Goal: Check status: Check status

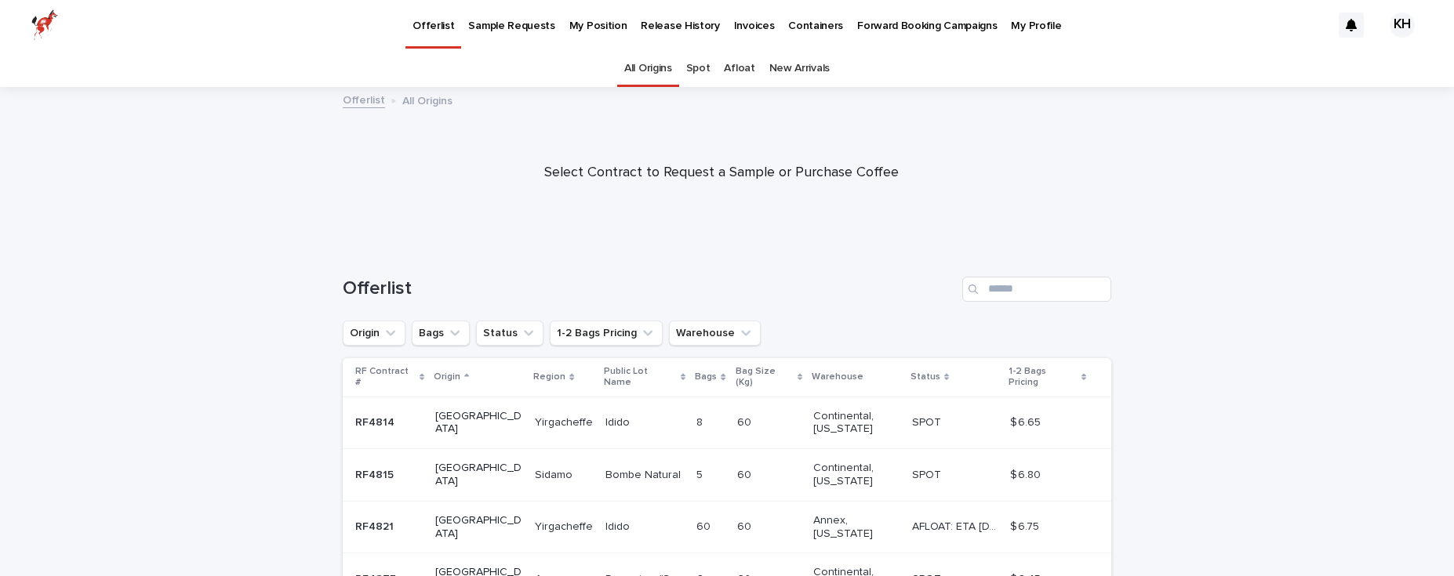
click at [571, 21] on p "My Position" at bounding box center [598, 16] width 58 height 33
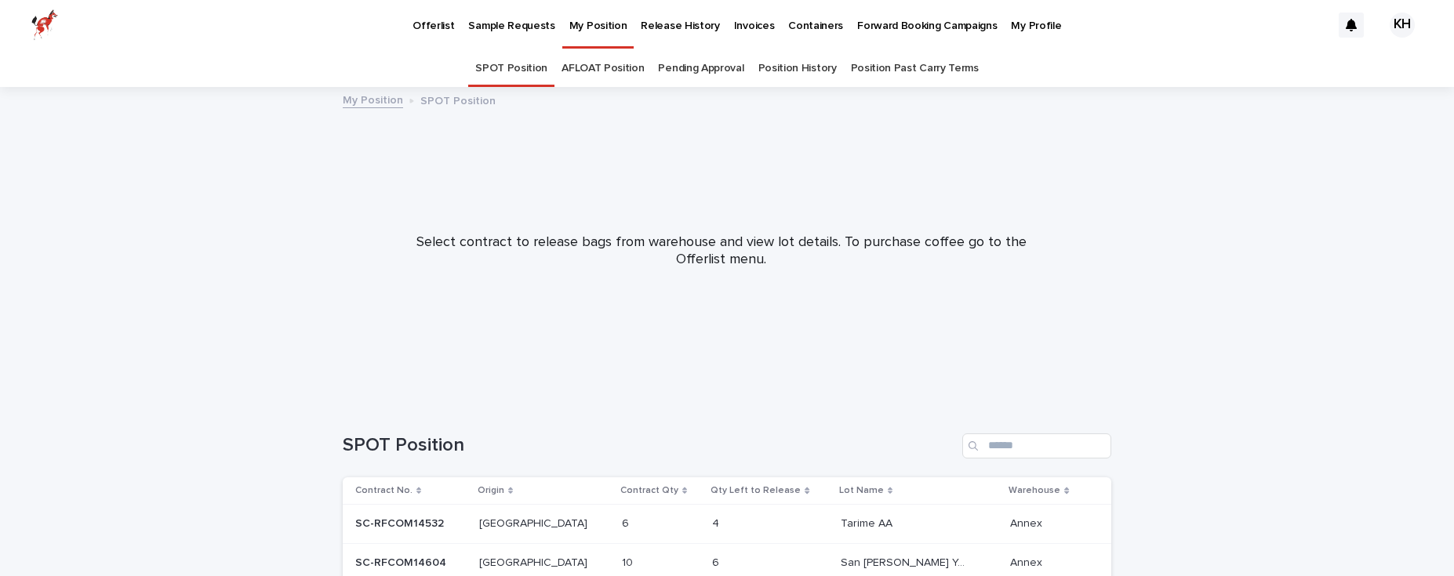
click at [433, 26] on p "Offerlist" at bounding box center [434, 16] width 42 height 33
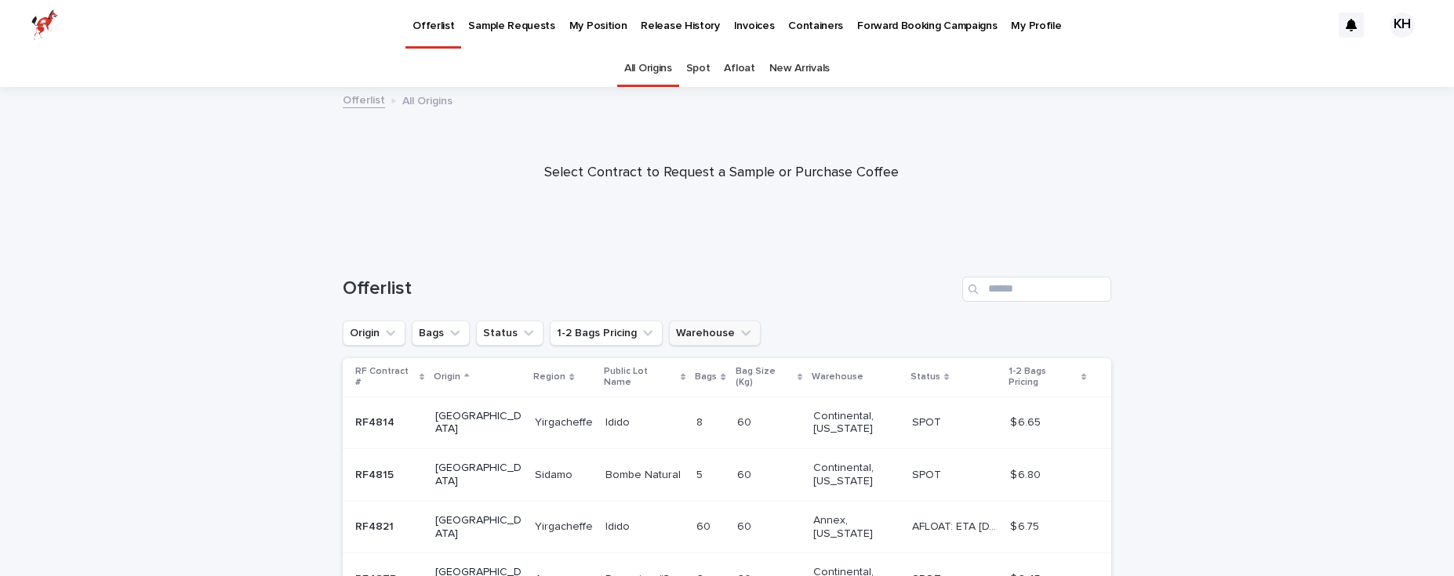
click at [715, 333] on button "Warehouse" at bounding box center [715, 333] width 92 height 25
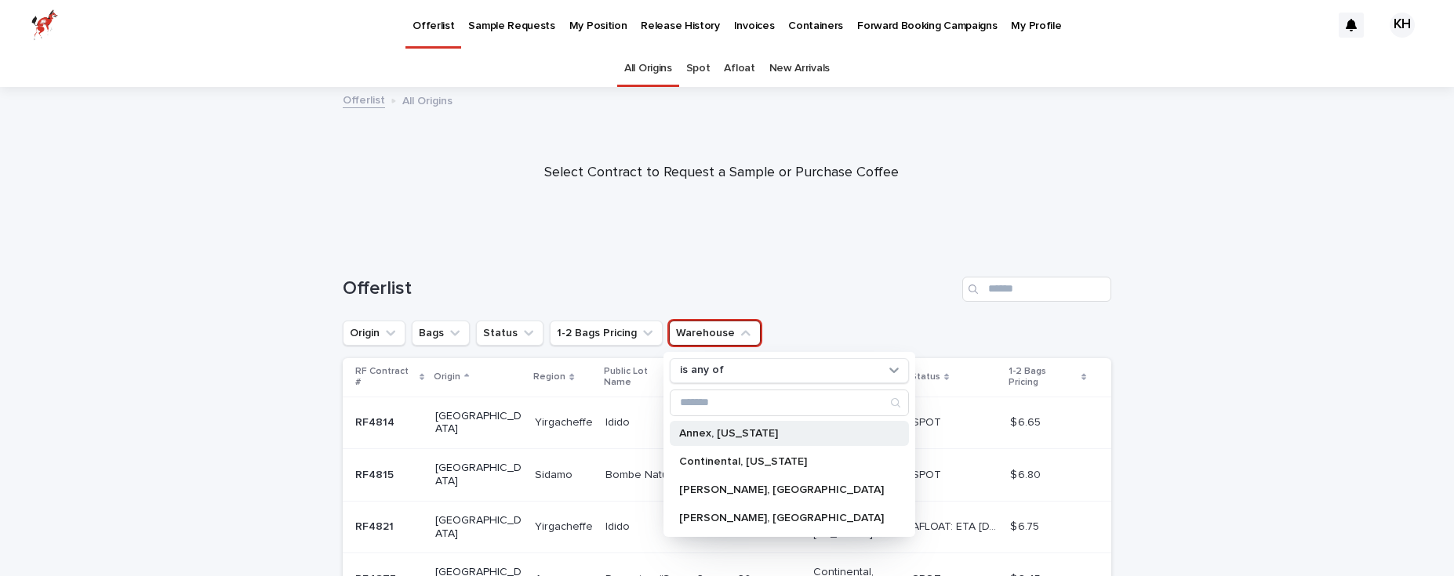
click at [718, 433] on p "Annex, [US_STATE]" at bounding box center [781, 433] width 205 height 11
